Goal: Complete application form

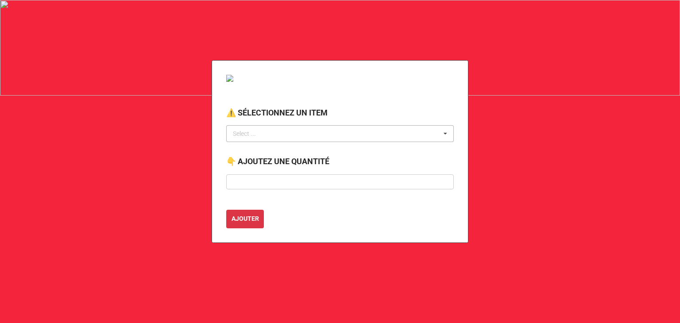
click at [241, 133] on div "Select ..." at bounding box center [250, 134] width 38 height 10
type input "12"
click at [241, 133] on div "Select ..." at bounding box center [250, 134] width 38 height 10
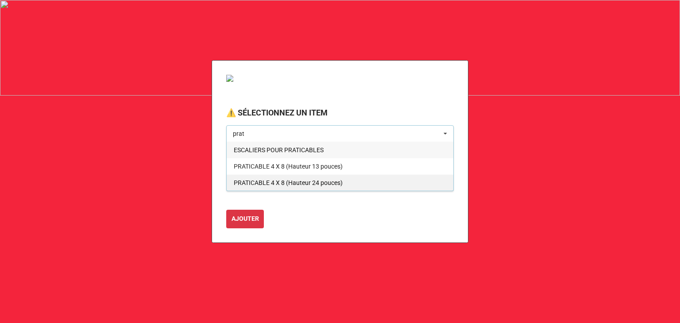
type input "prat"
click at [268, 179] on span "PRATICABLE 4 X 8 (Hauteur 24 pouces)" at bounding box center [288, 182] width 109 height 7
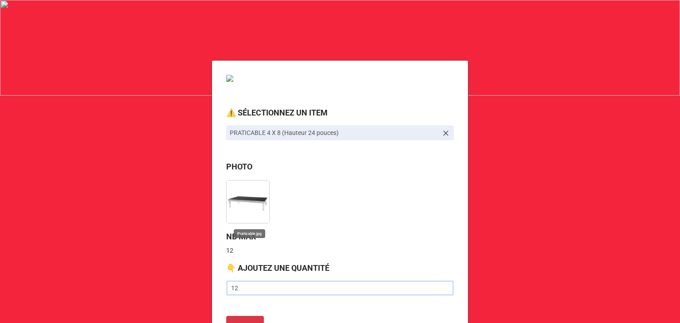
type input "12"
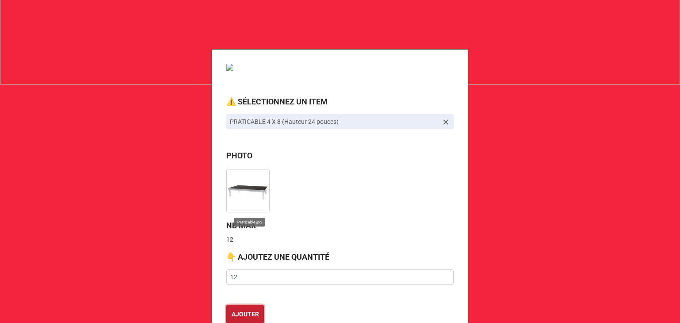
click at [226, 305] on button "AJOUTER" at bounding box center [245, 314] width 38 height 19
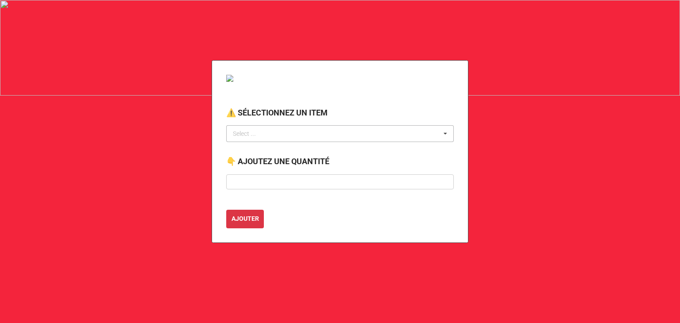
click at [274, 132] on div "Select ... No results found." at bounding box center [340, 133] width 228 height 17
type input "composte"
click at [259, 148] on span "BAC BRUN (COMPOSTE)" at bounding box center [268, 150] width 68 height 7
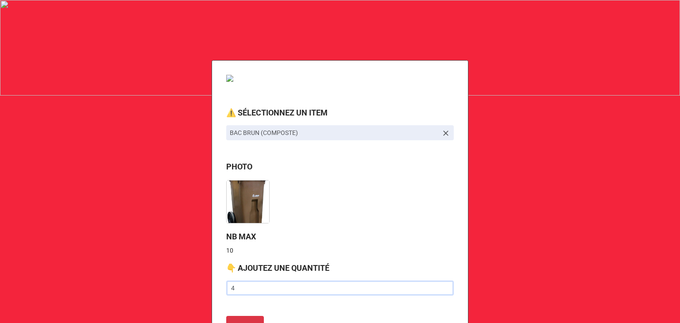
type input "4"
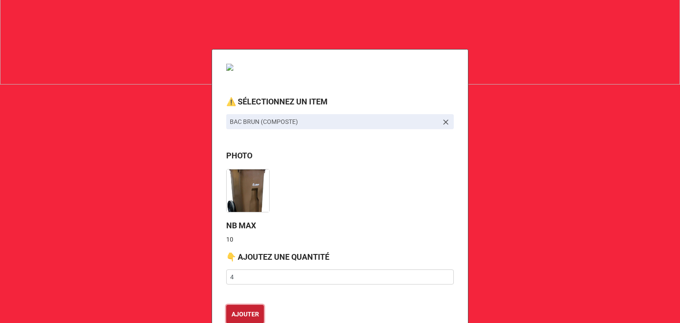
click at [226, 305] on button "AJOUTER" at bounding box center [245, 314] width 38 height 19
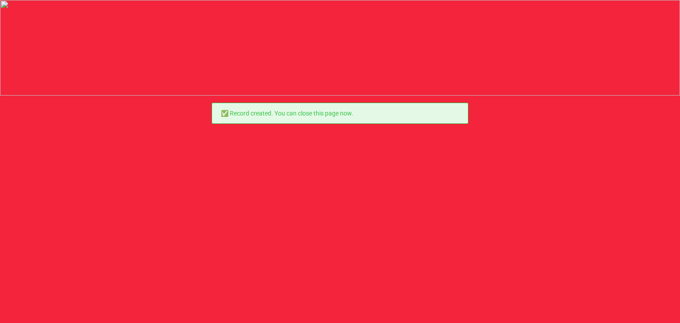
scroll to position [0, 0]
